Goal: Task Accomplishment & Management: Manage account settings

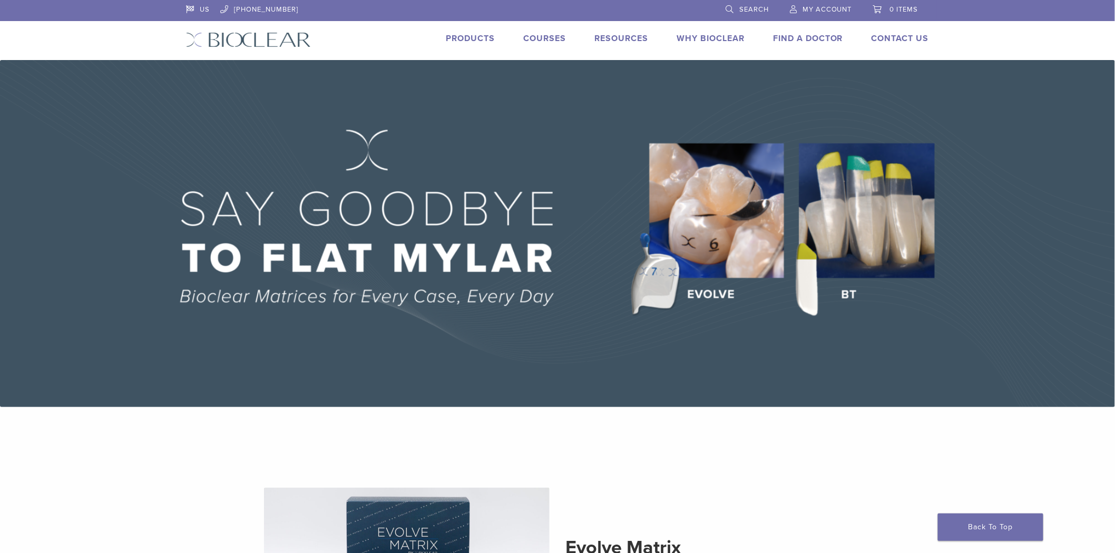
click at [826, 6] on span "My Account" at bounding box center [827, 9] width 50 height 8
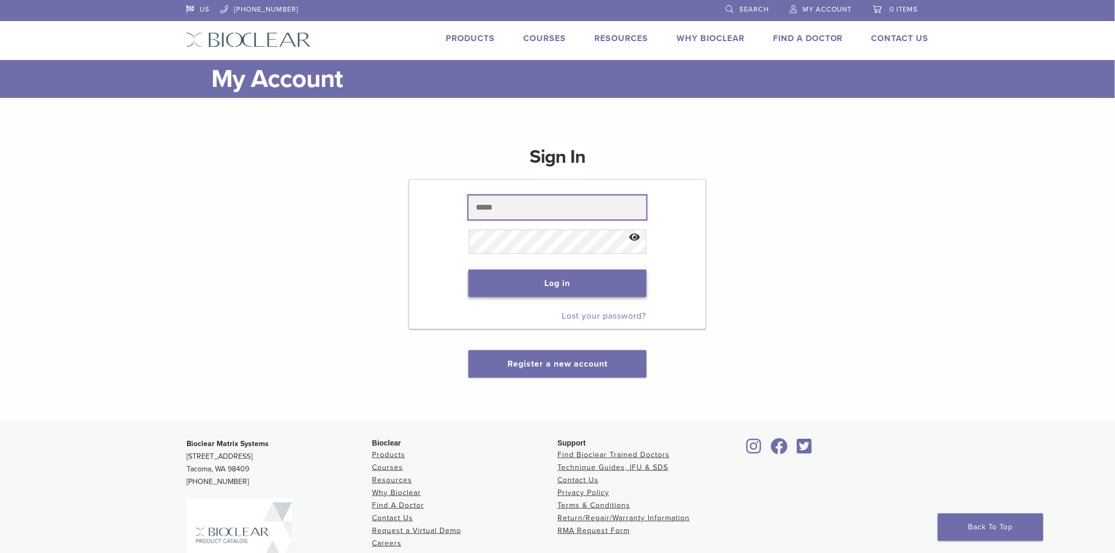
type input "**********"
click at [596, 273] on button "Log in" at bounding box center [557, 283] width 178 height 27
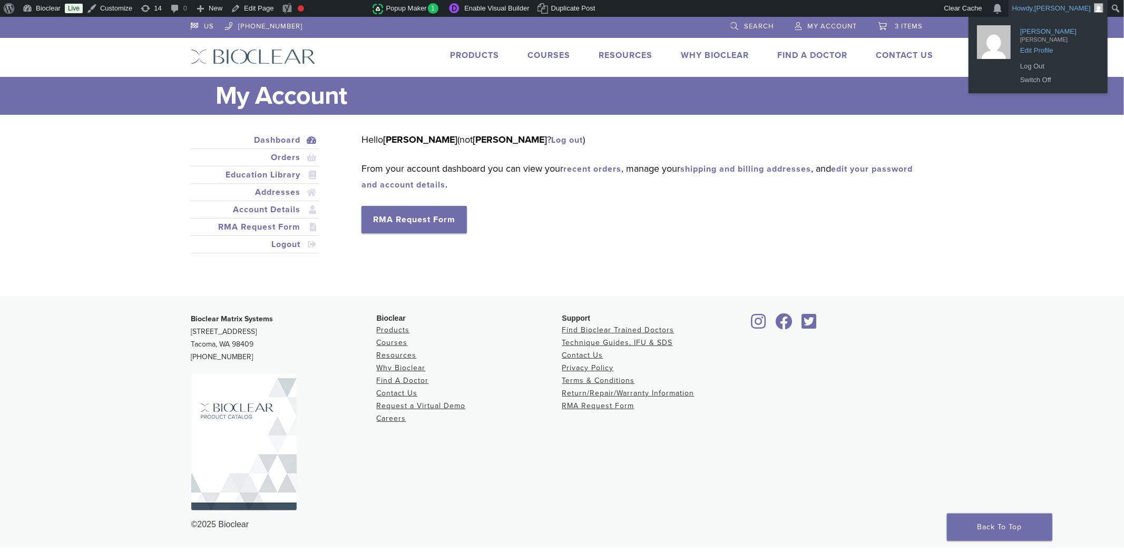
click at [1033, 39] on span "[PERSON_NAME]" at bounding box center [1057, 37] width 74 height 9
